Goal: Transaction & Acquisition: Purchase product/service

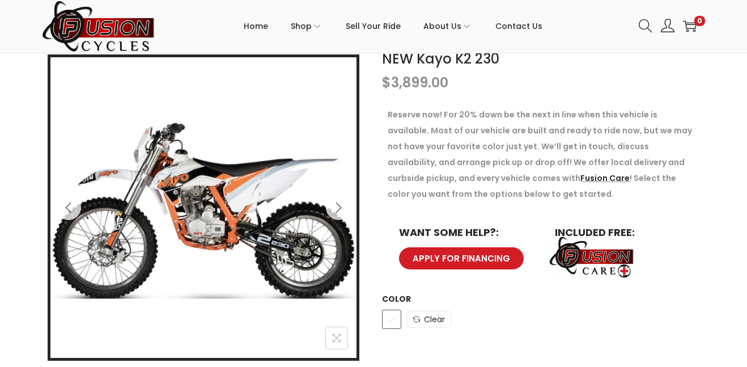
scroll to position [181, 0]
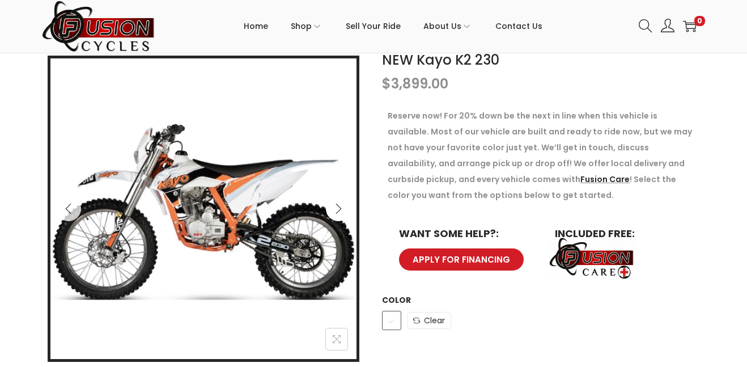
click at [341, 202] on button "Next" at bounding box center [338, 208] width 25 height 25
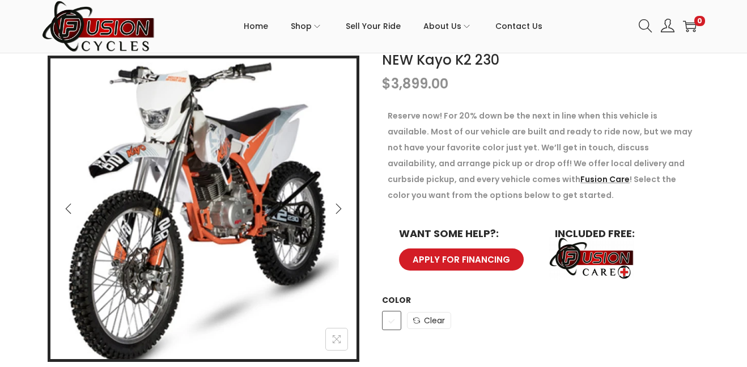
click at [341, 202] on button "Next" at bounding box center [338, 208] width 25 height 25
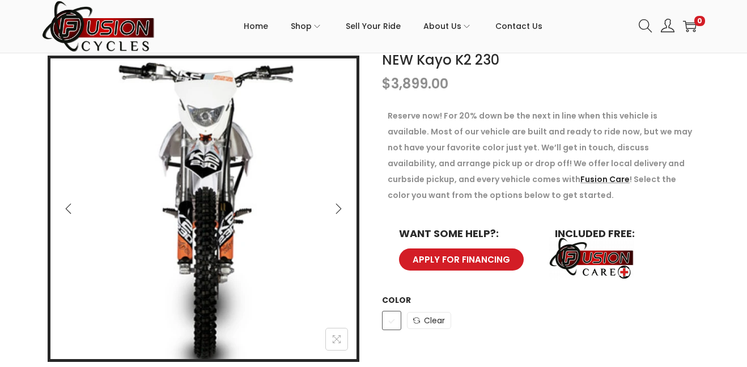
click at [341, 202] on button "Next" at bounding box center [338, 208] width 25 height 25
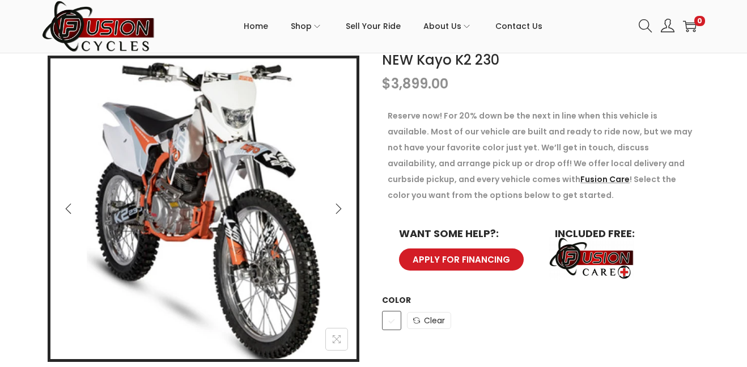
click at [341, 202] on button "Next" at bounding box center [338, 208] width 25 height 25
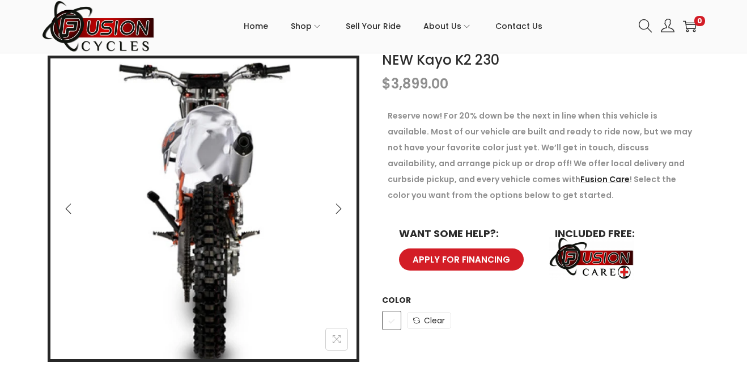
click at [341, 202] on button "Next" at bounding box center [338, 208] width 25 height 25
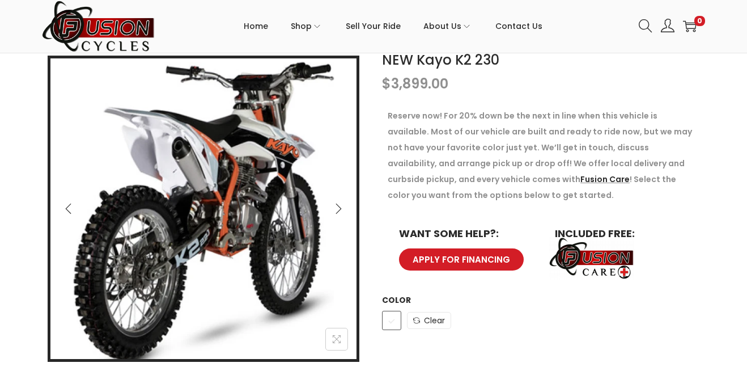
click at [341, 202] on button "Next" at bounding box center [338, 208] width 25 height 25
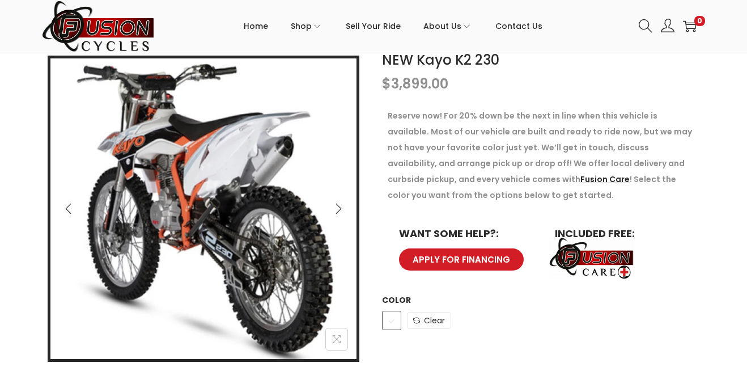
click at [341, 202] on button "Next" at bounding box center [338, 208] width 25 height 25
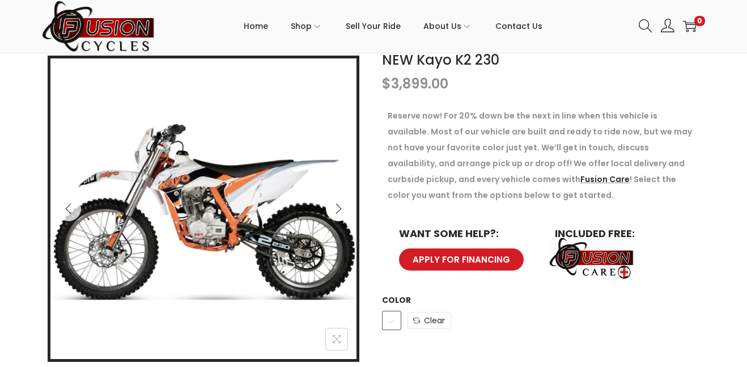
click at [341, 202] on button "Next" at bounding box center [338, 208] width 25 height 25
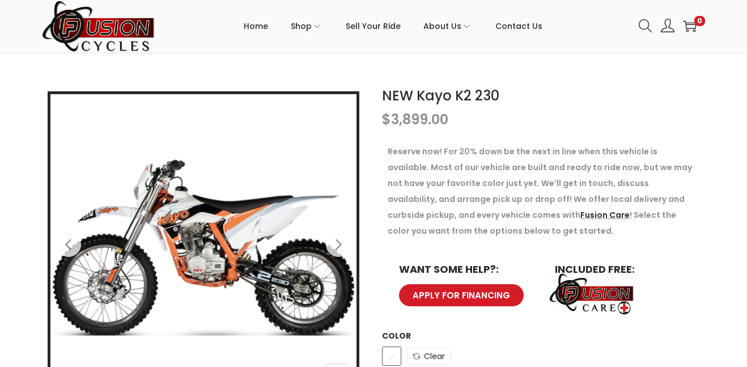
scroll to position [162, 0]
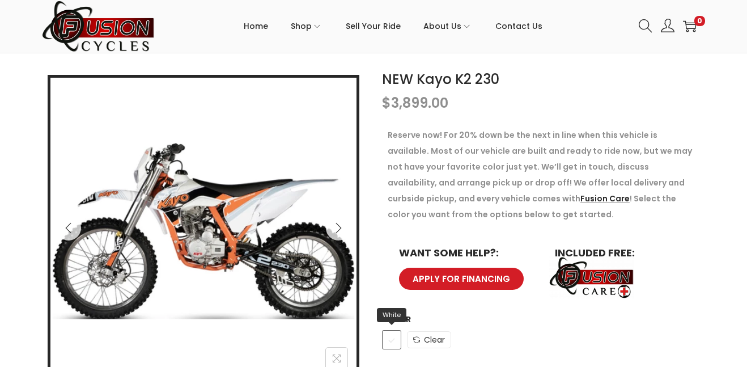
click at [394, 345] on span "White" at bounding box center [391, 339] width 19 height 19
click at [425, 342] on link "Clear" at bounding box center [429, 339] width 44 height 17
click at [401, 337] on td "Choose an option White White Clear" at bounding box center [543, 342] width 323 height 33
click at [396, 338] on span "White" at bounding box center [391, 339] width 19 height 19
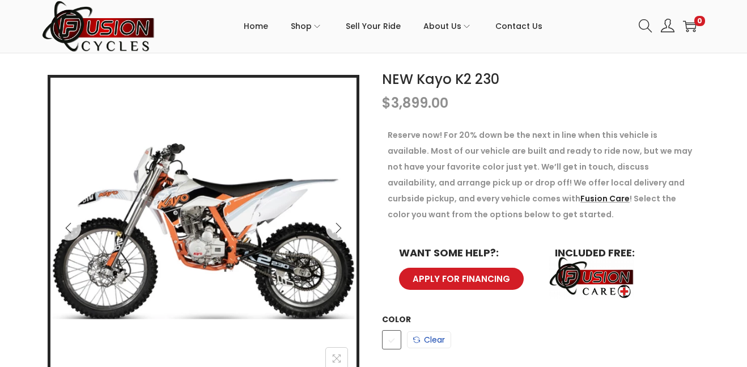
click at [426, 339] on link "Clear" at bounding box center [429, 339] width 44 height 17
click at [398, 337] on span "White" at bounding box center [391, 339] width 19 height 19
click at [423, 331] on link "Clear" at bounding box center [429, 339] width 44 height 17
click at [388, 326] on td "Choose an option White White Clear" at bounding box center [543, 342] width 323 height 33
click at [389, 335] on span "White" at bounding box center [391, 339] width 19 height 19
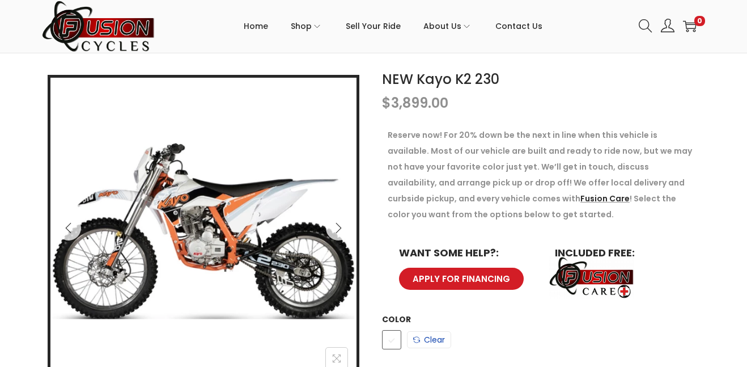
click at [415, 335] on link "Clear" at bounding box center [429, 339] width 44 height 17
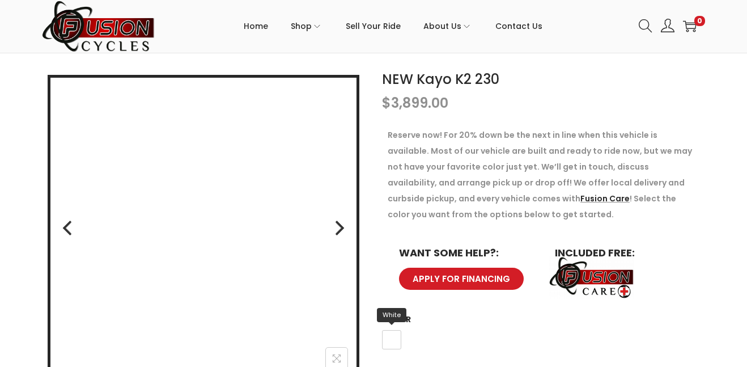
click at [397, 338] on span "White" at bounding box center [391, 339] width 19 height 19
click at [425, 345] on link "Clear" at bounding box center [429, 339] width 44 height 17
